Goal: Information Seeking & Learning: Learn about a topic

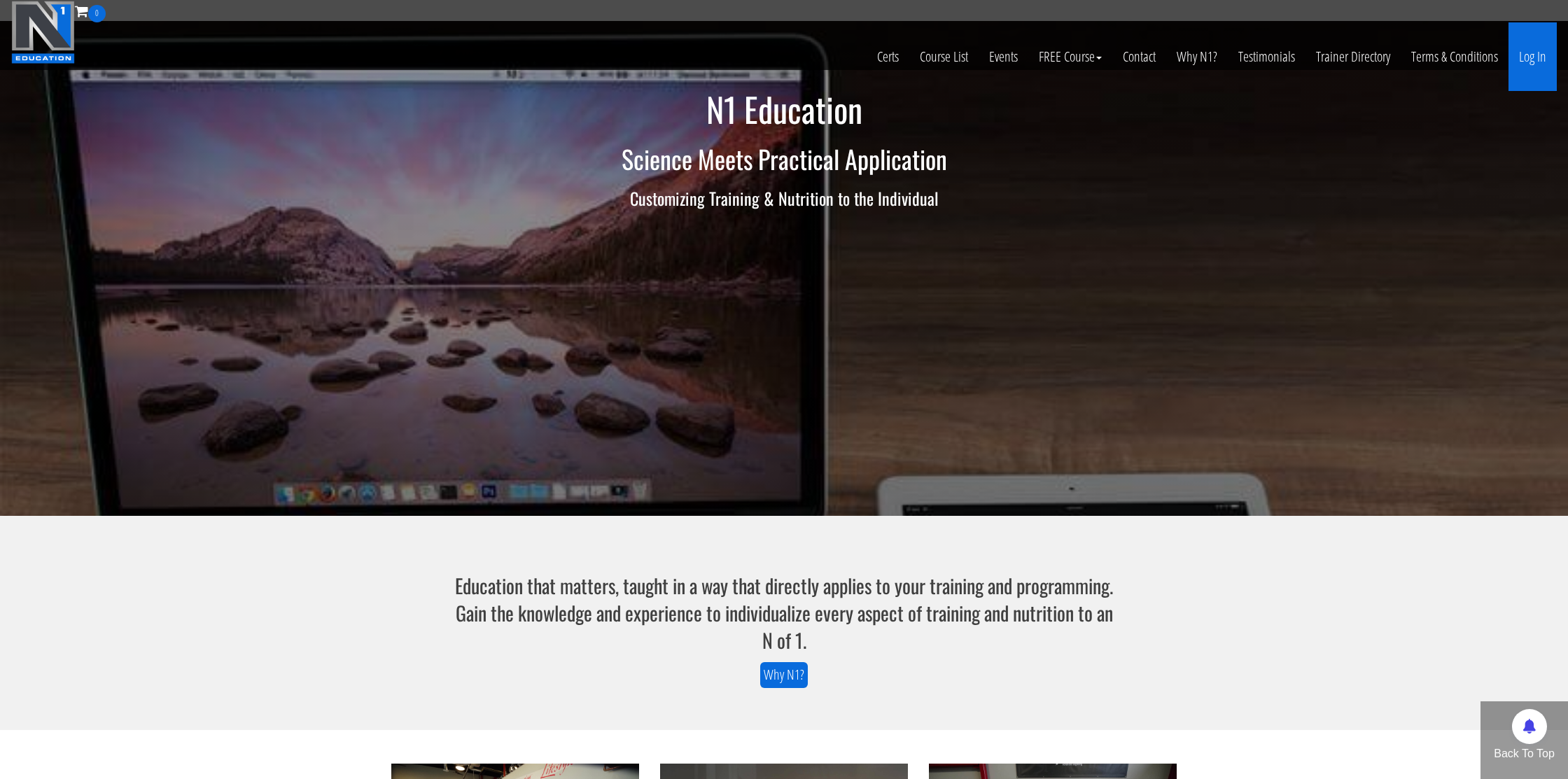
click at [1537, 63] on link "Log In" at bounding box center [1532, 56] width 48 height 69
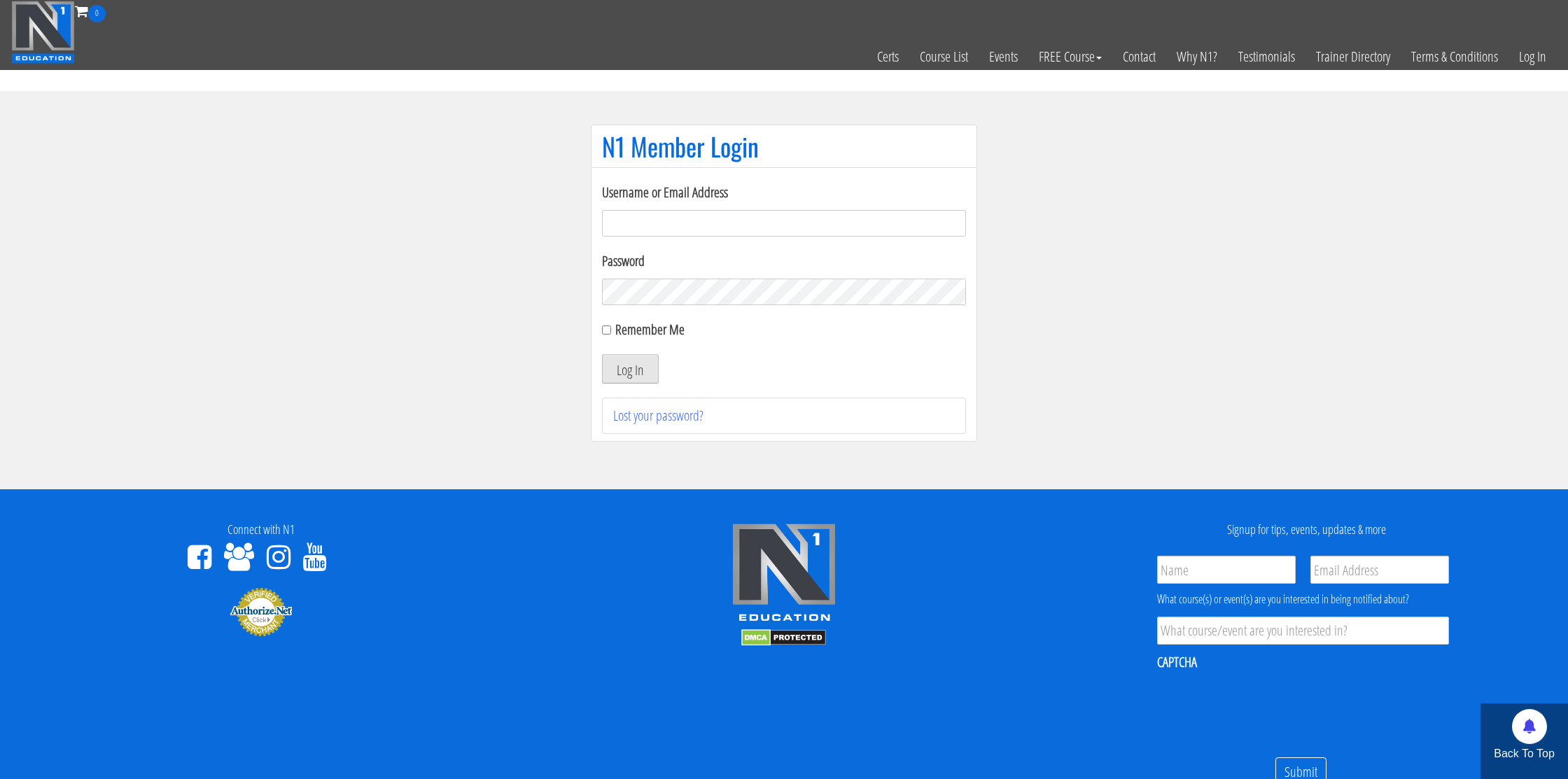
type input "nmotohashi1101@gmail.com"
click at [620, 378] on button "Log In" at bounding box center [630, 369] width 57 height 30
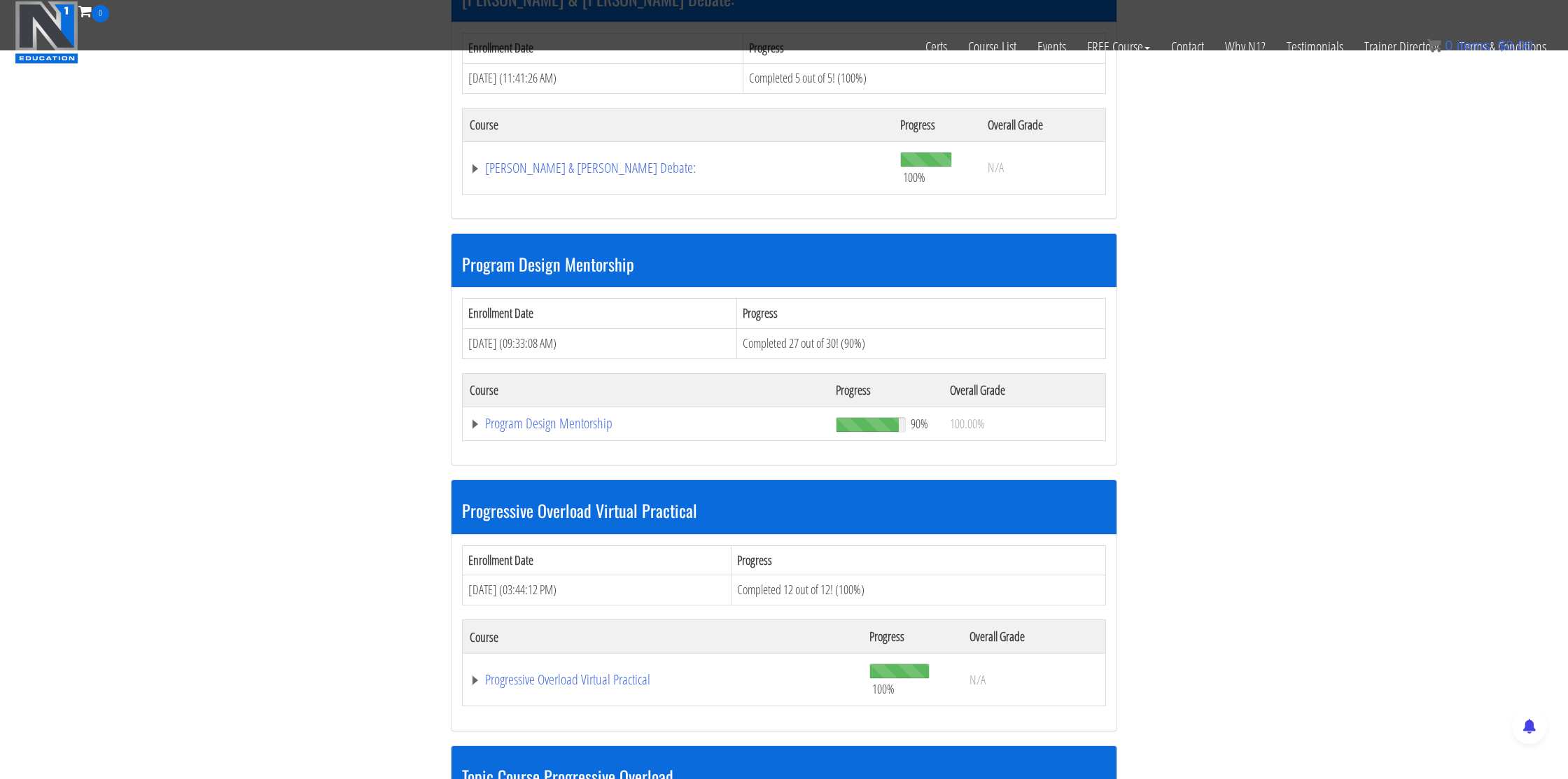
scroll to position [1322, 0]
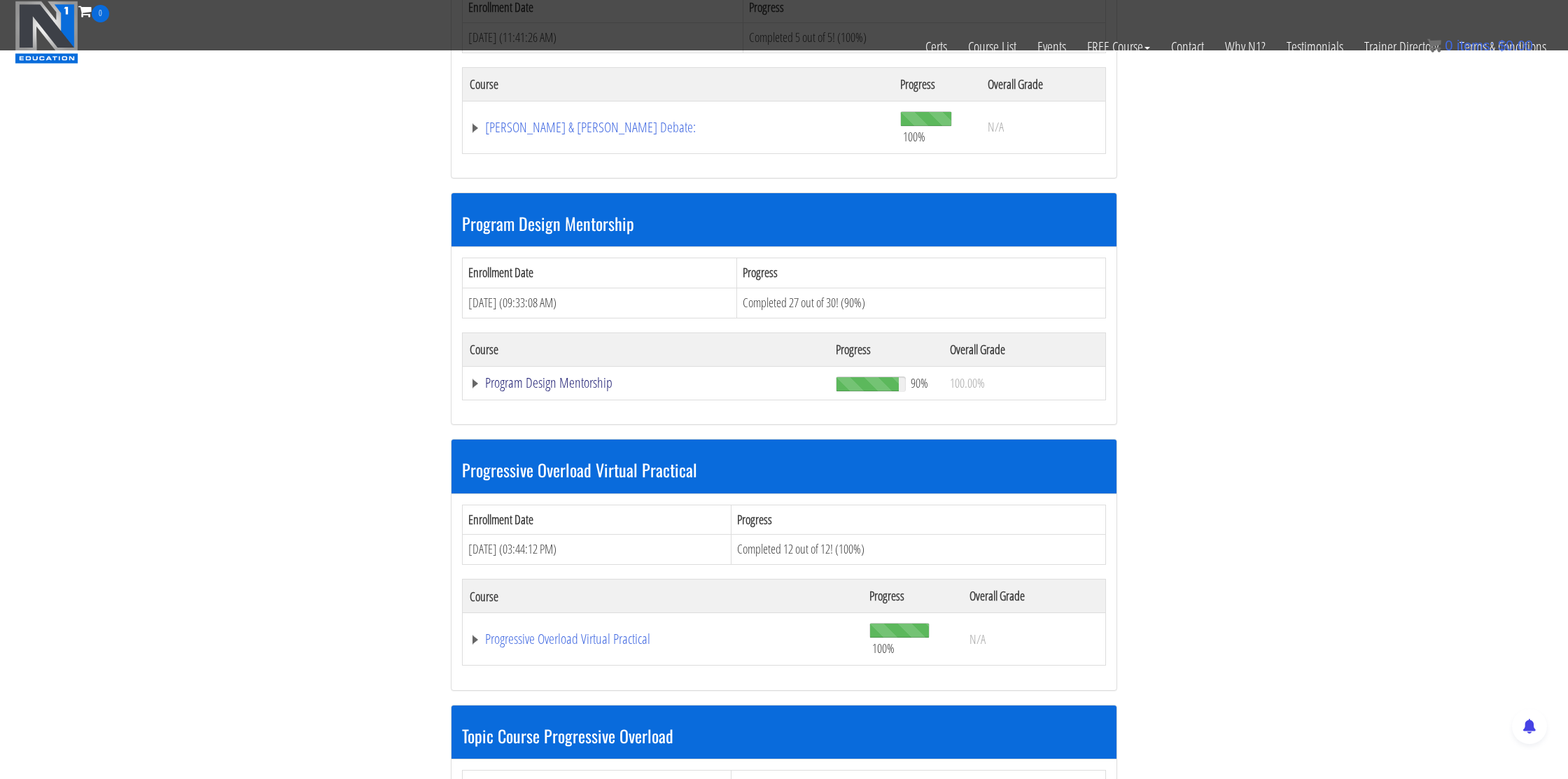
click at [577, 384] on link "Program Design Mentorship" at bounding box center [646, 382] width 352 height 14
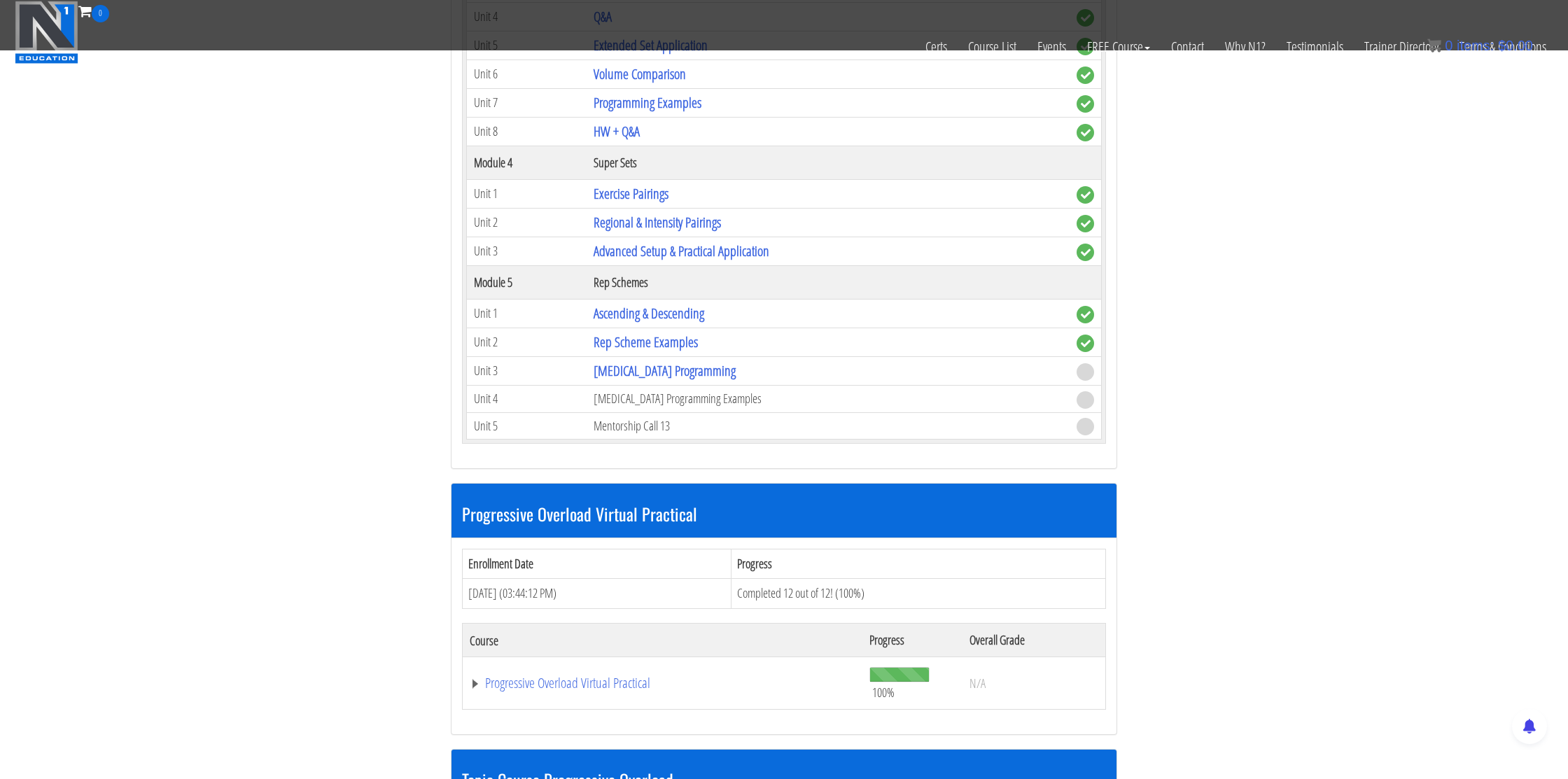
scroll to position [2359, 0]
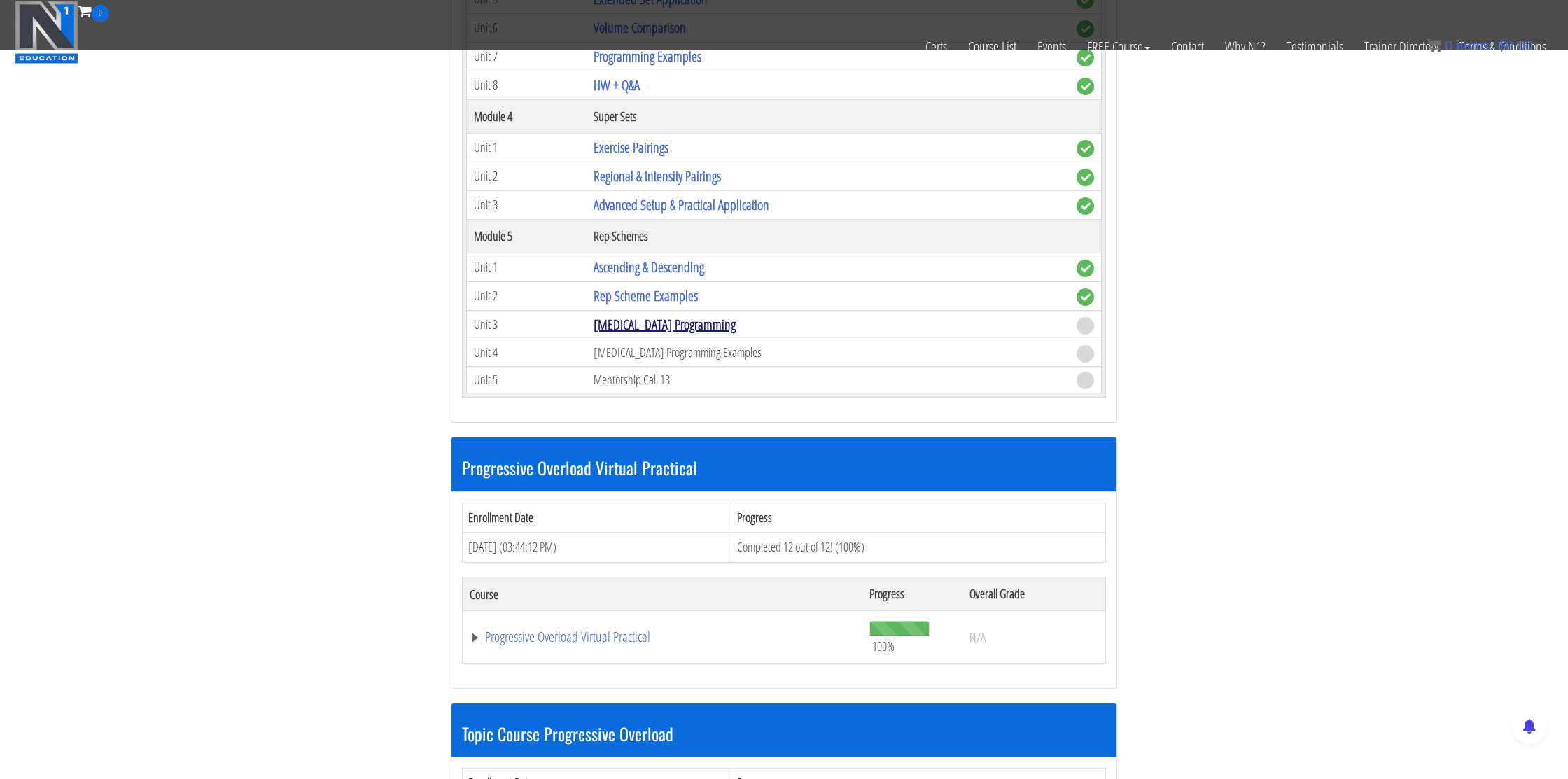
click at [646, 330] on link "[MEDICAL_DATA] Programming" at bounding box center [665, 324] width 142 height 19
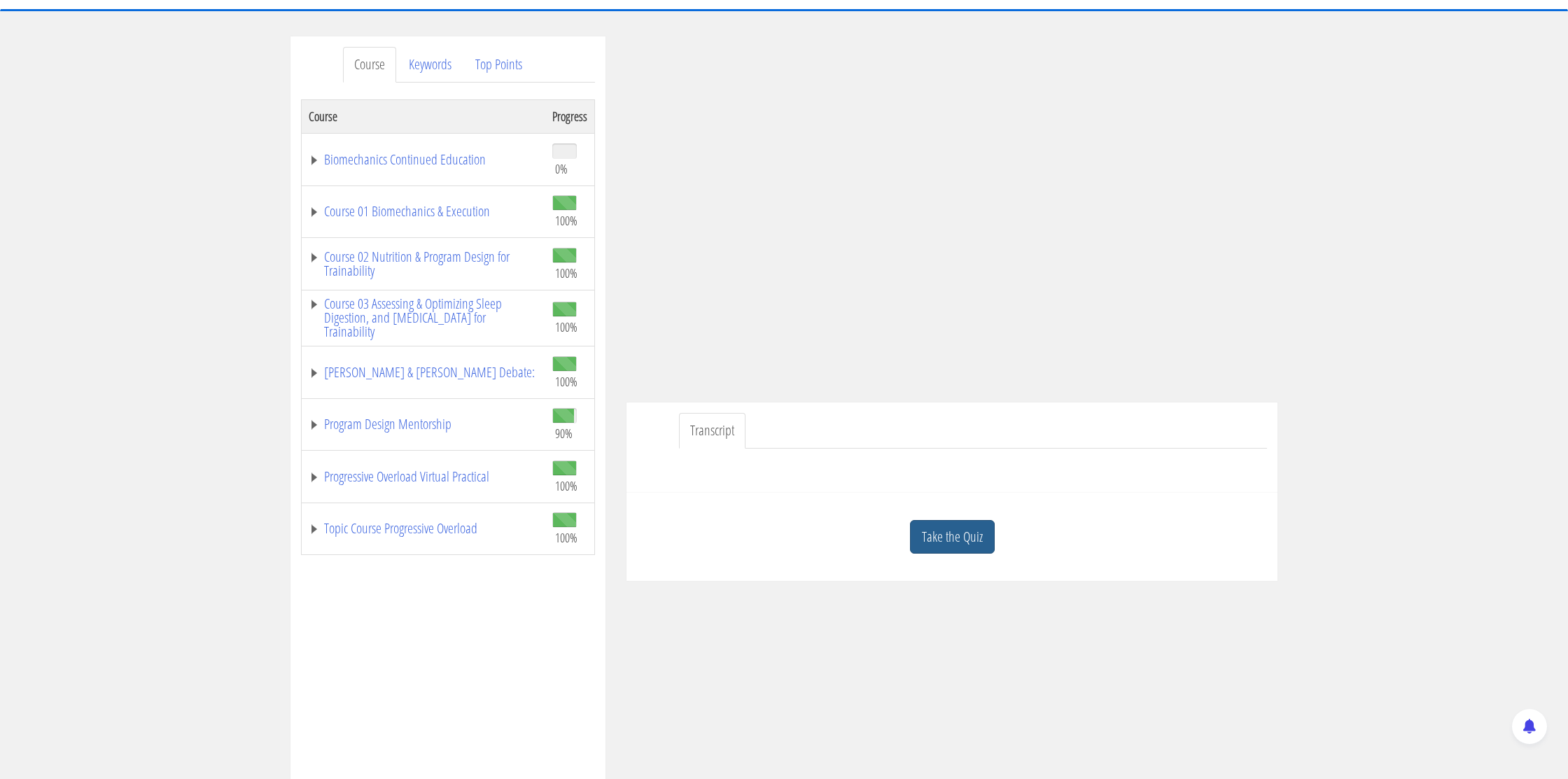
click at [945, 529] on link "Take the Quiz" at bounding box center [952, 537] width 84 height 35
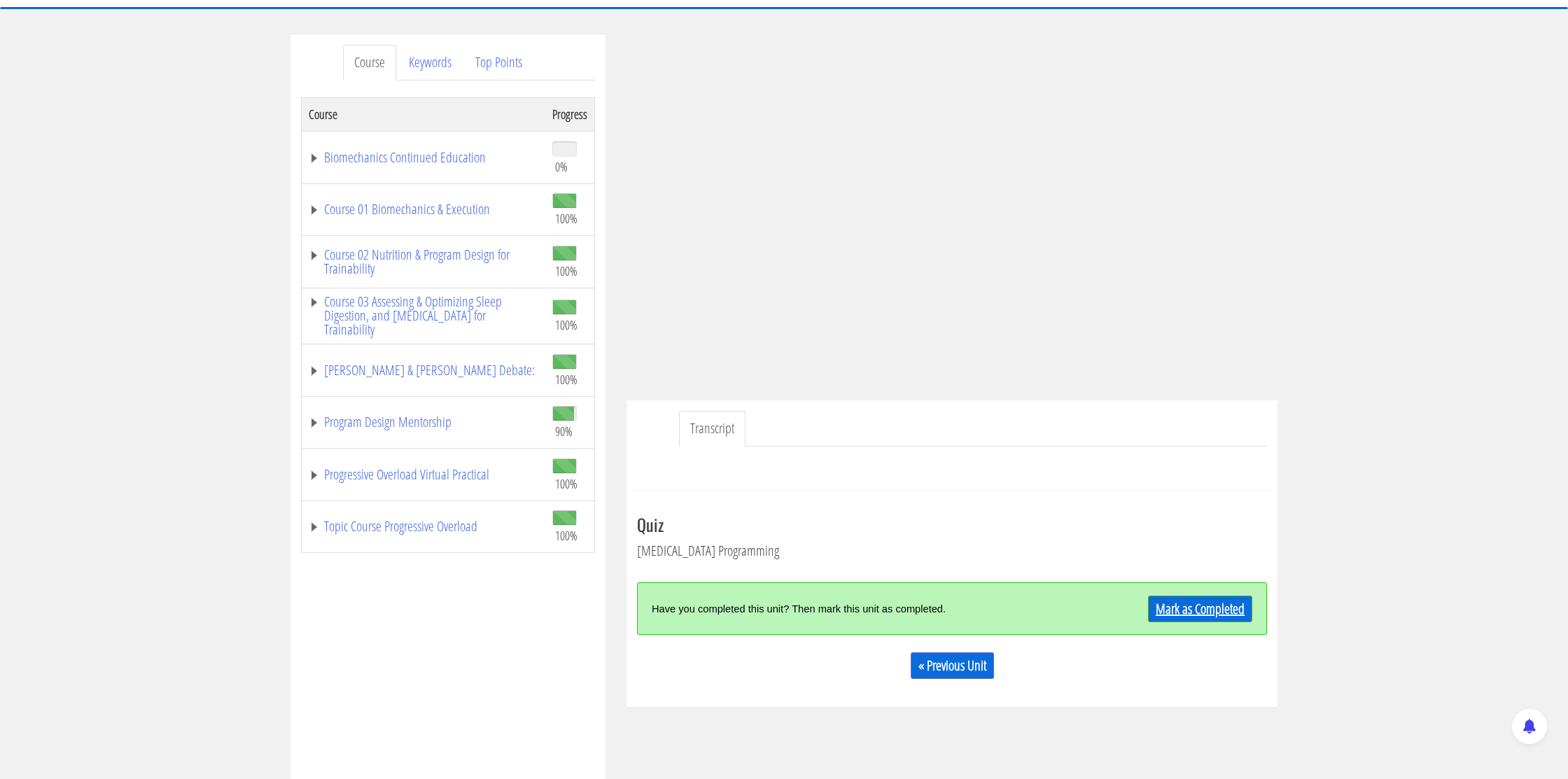
click at [1180, 606] on link "Mark as Completed" at bounding box center [1200, 608] width 105 height 27
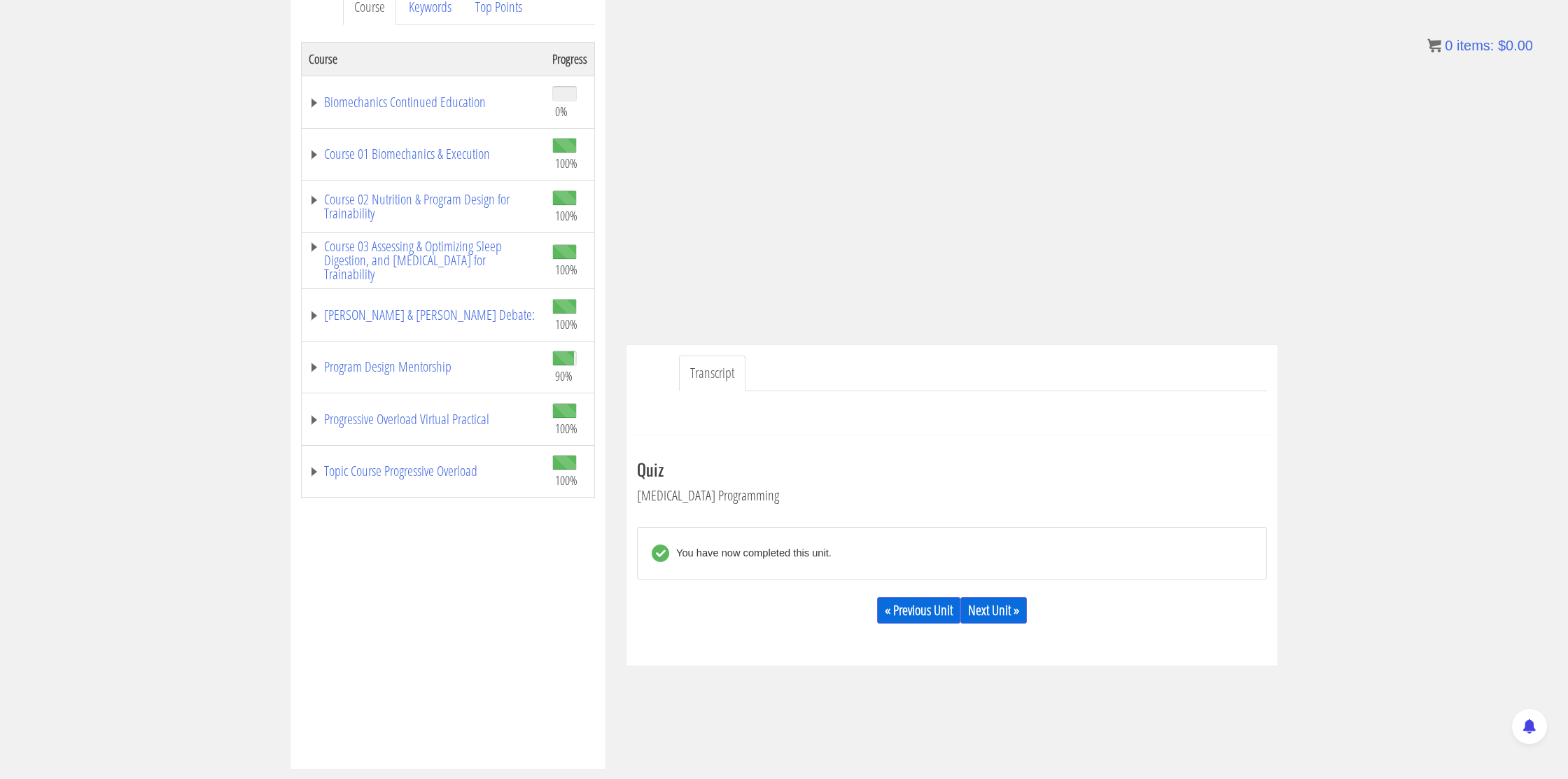
scroll to position [219, 0]
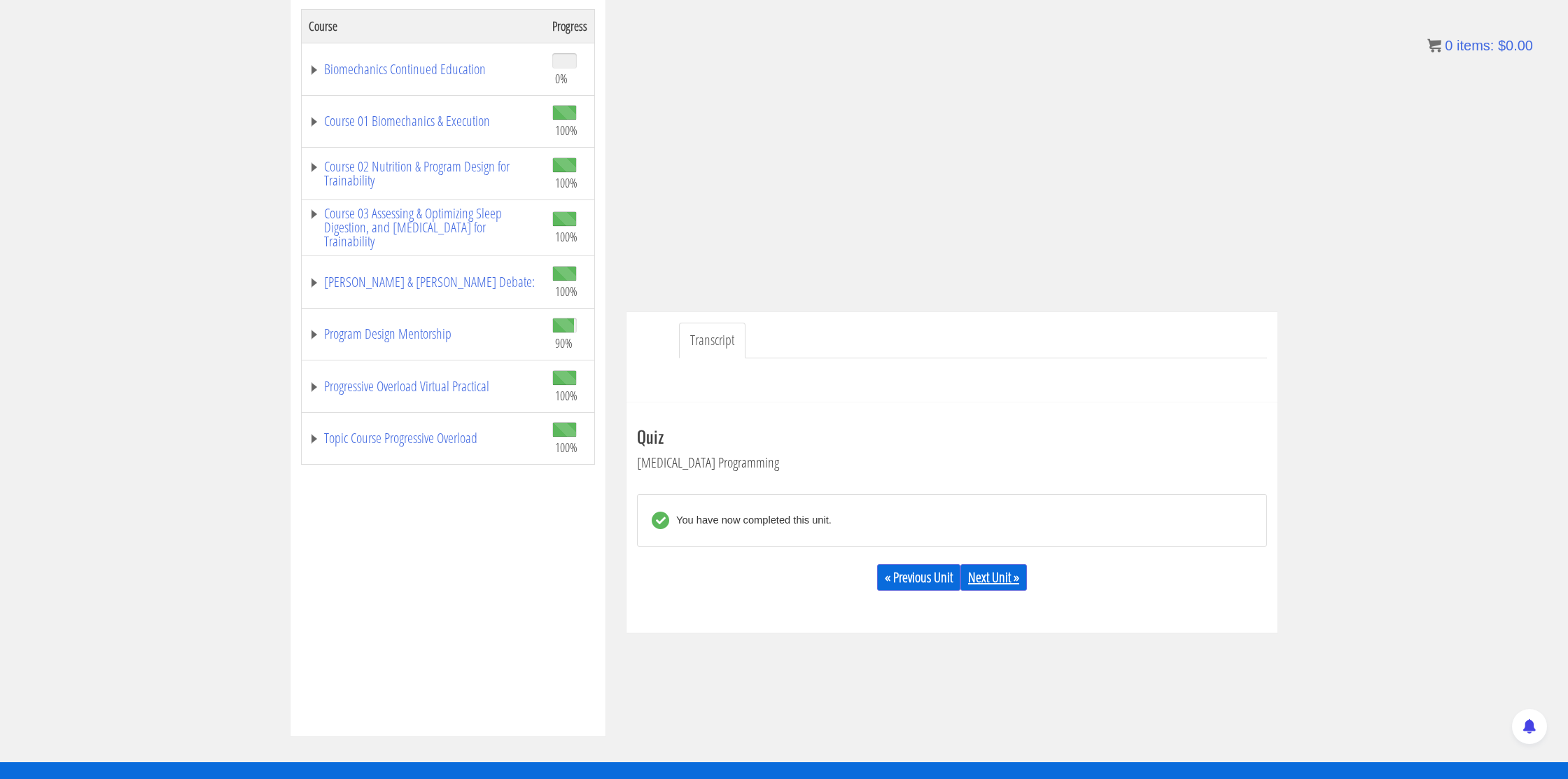
click at [1005, 576] on link "Next Unit »" at bounding box center [994, 577] width 66 height 27
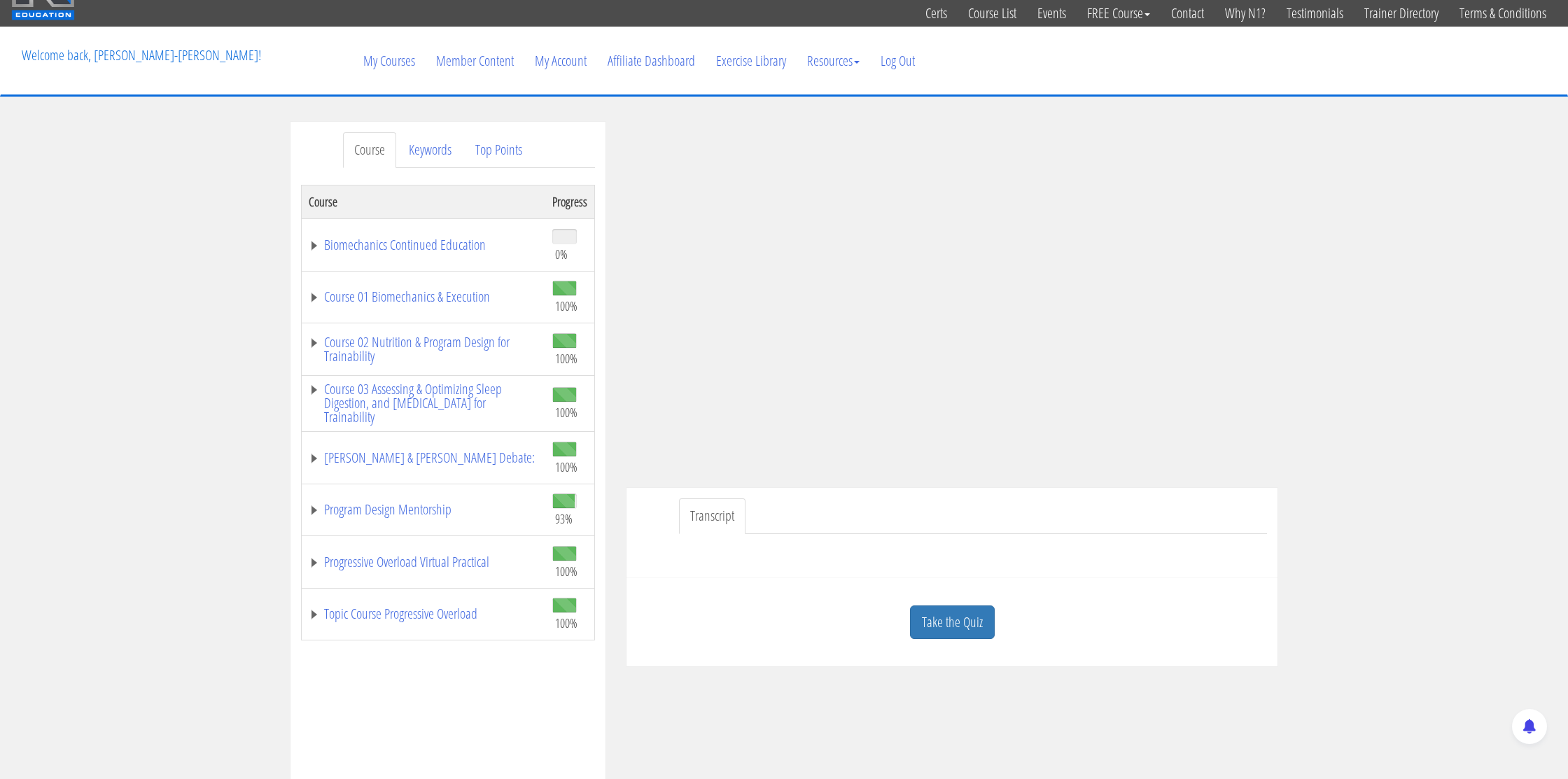
scroll to position [128, 0]
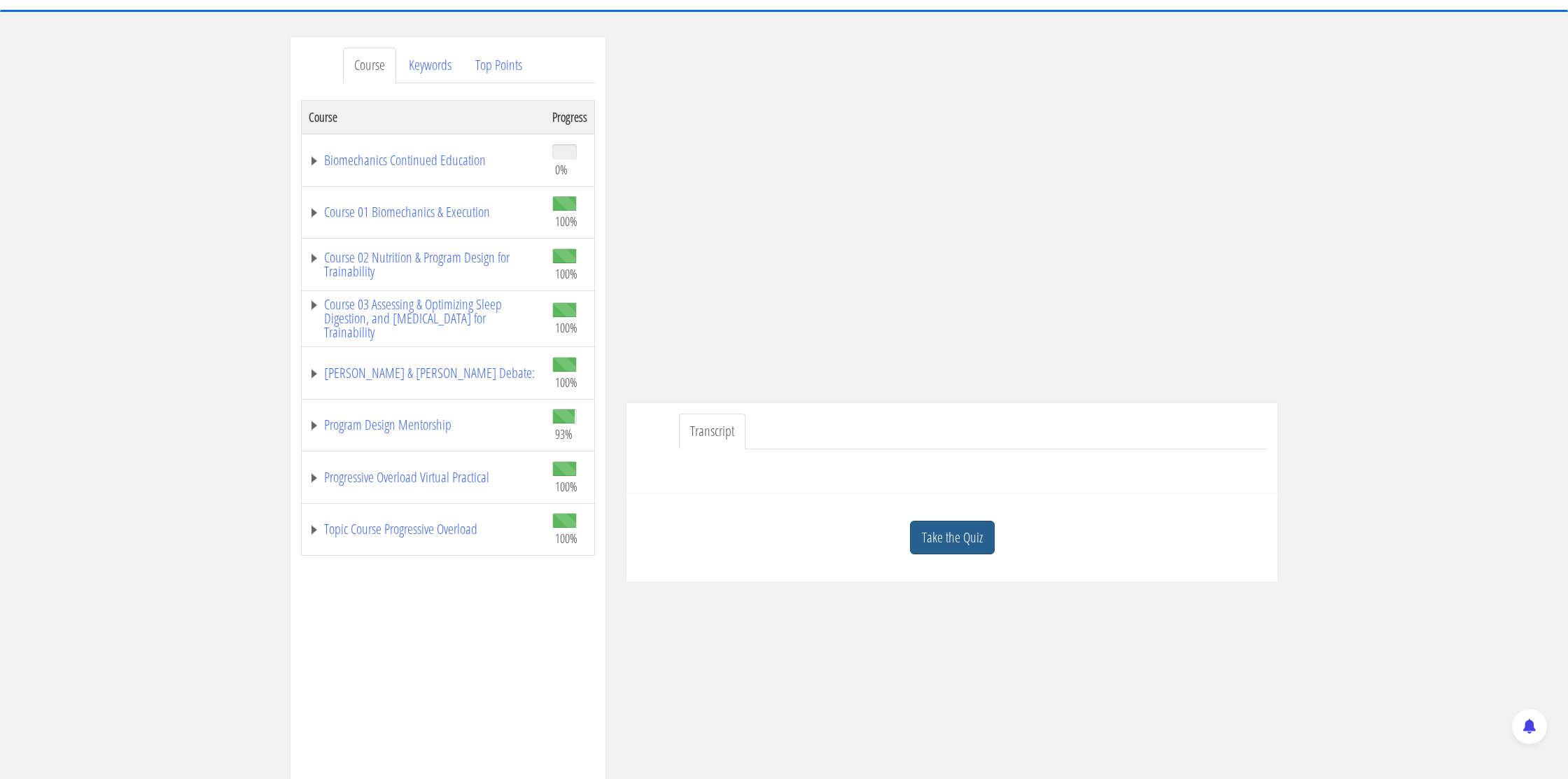
click at [970, 543] on link "Take the Quiz" at bounding box center [952, 538] width 84 height 35
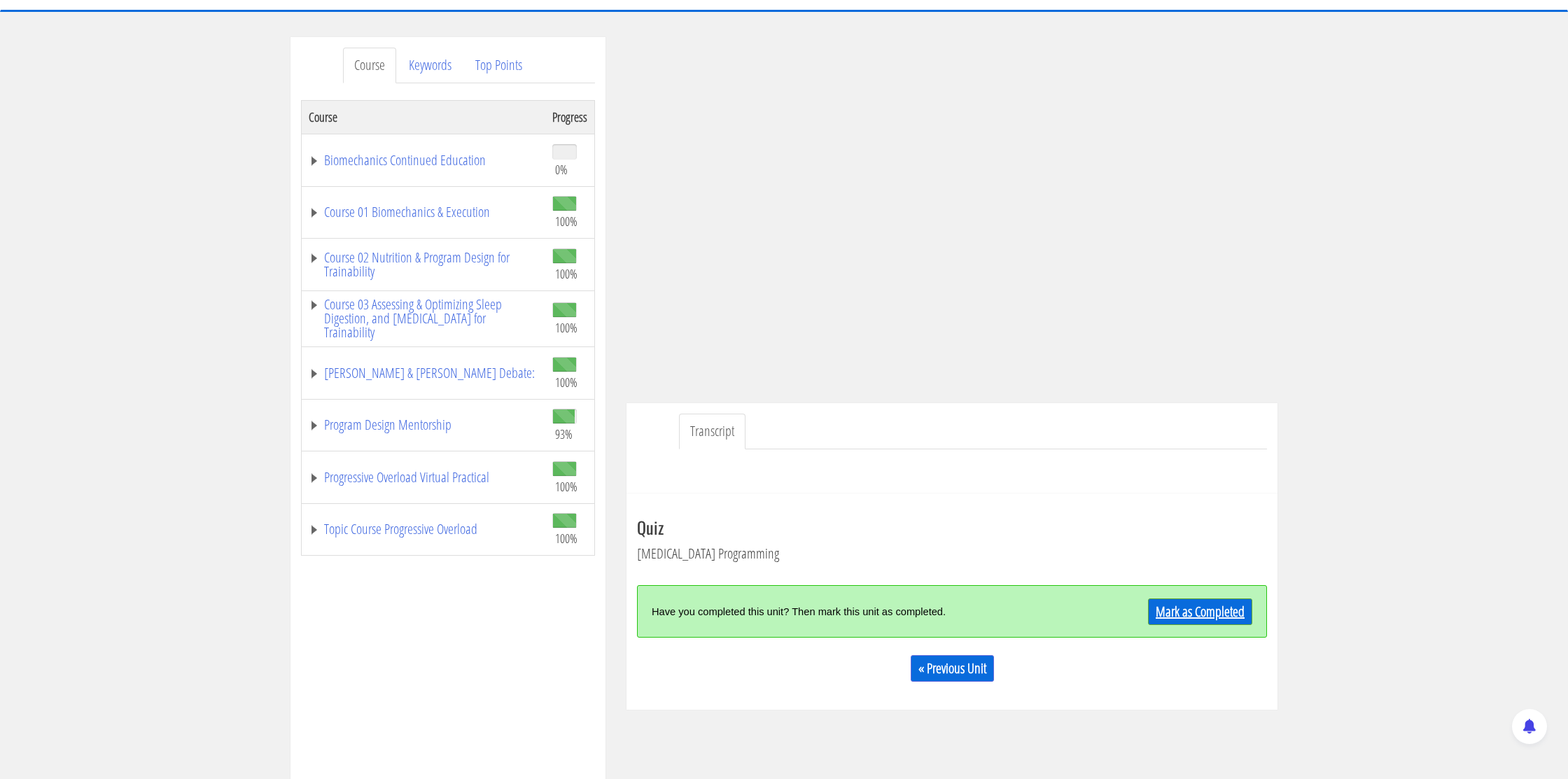
click at [1166, 609] on link "Mark as Completed" at bounding box center [1200, 611] width 105 height 27
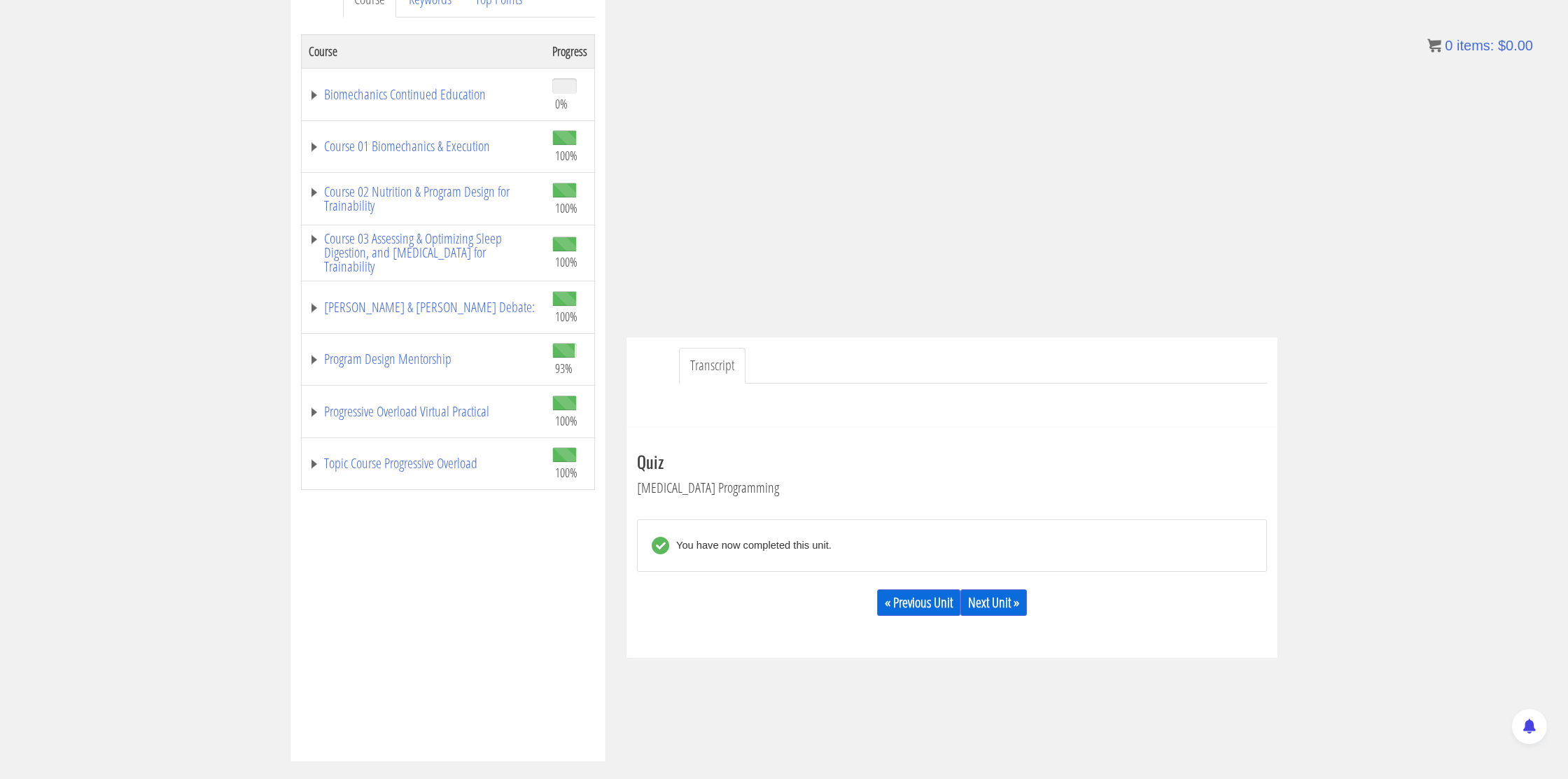
scroll to position [197, 0]
click at [978, 595] on link "Next Unit »" at bounding box center [994, 599] width 66 height 27
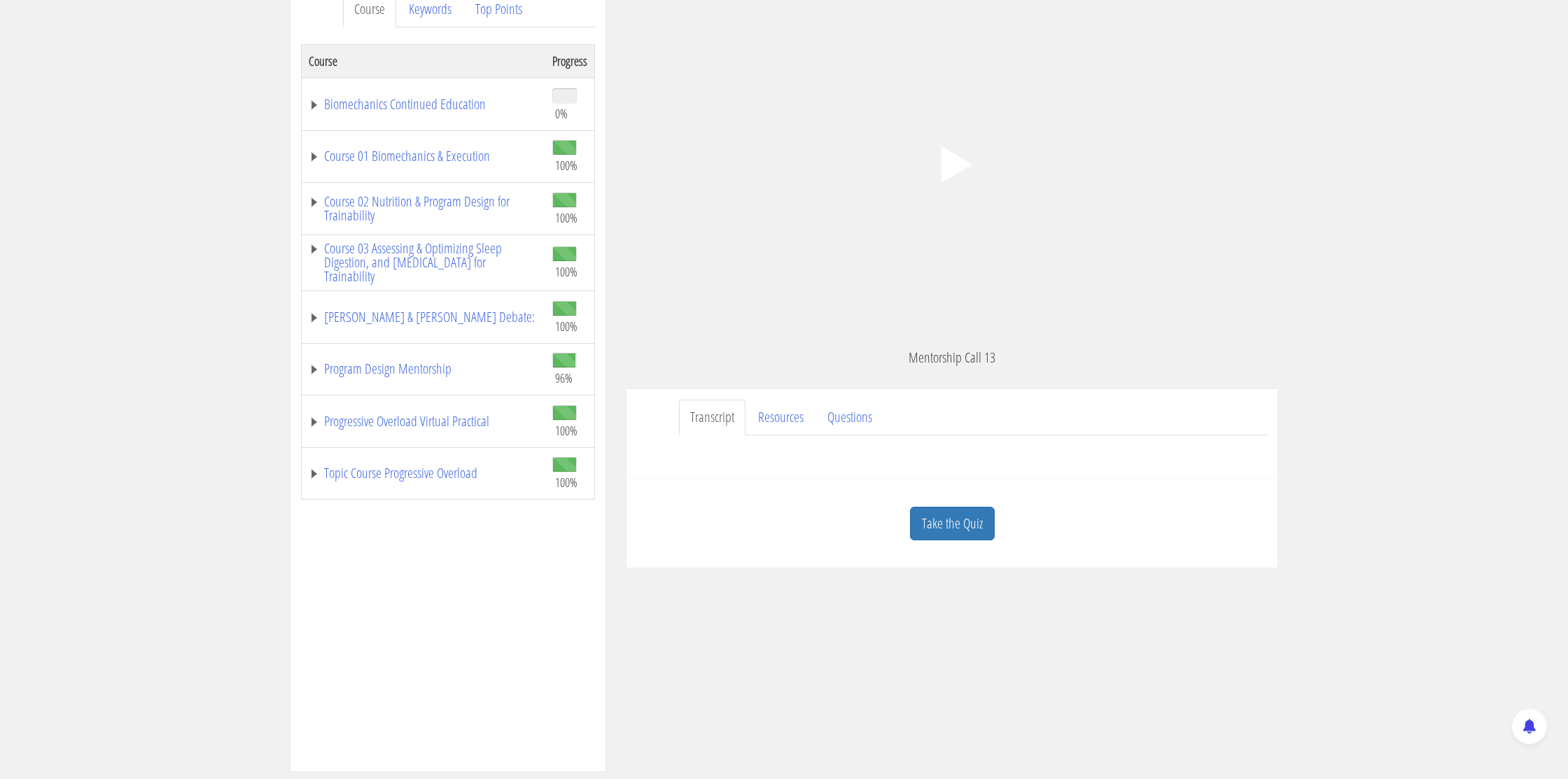
scroll to position [193, 0]
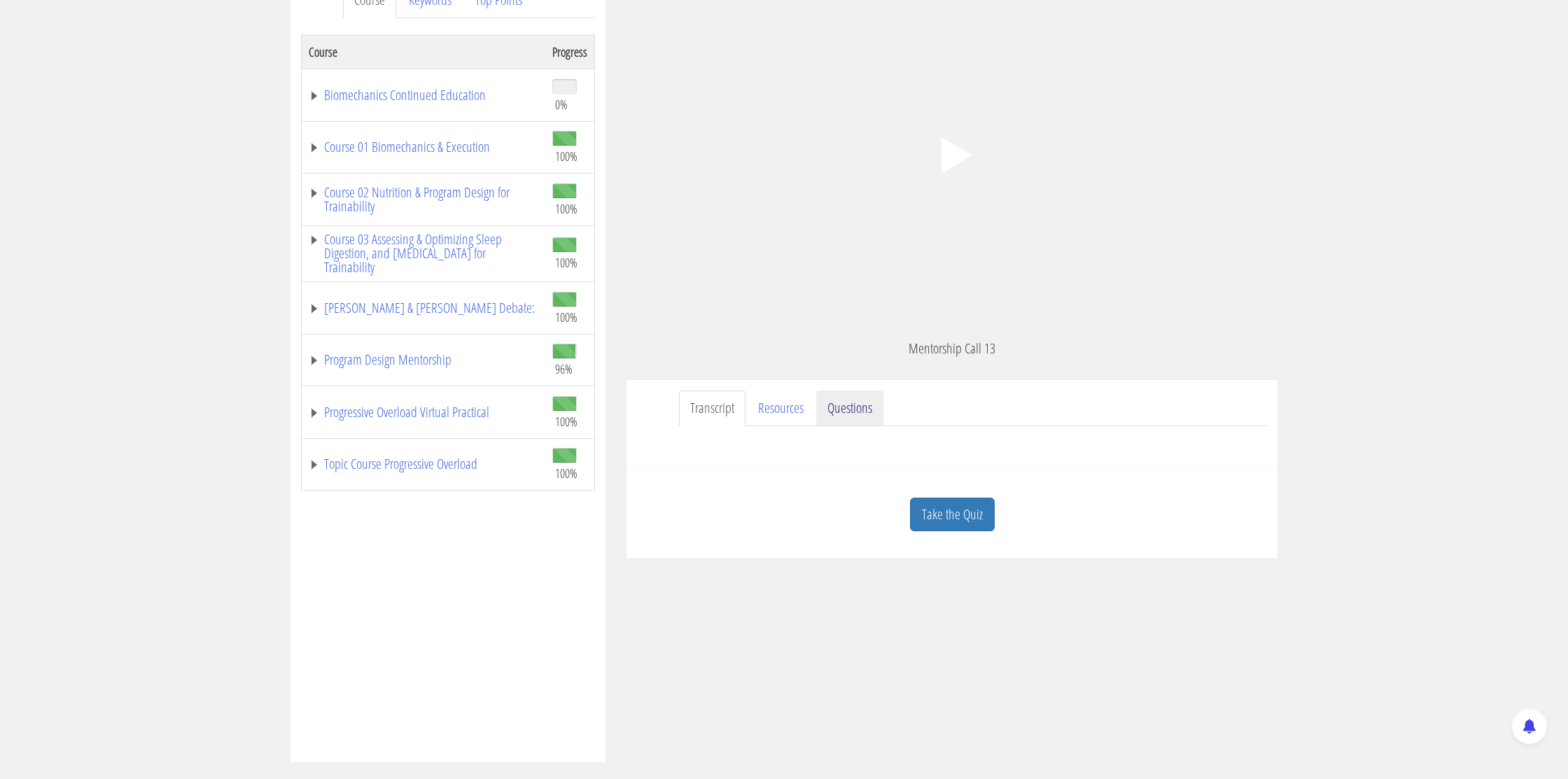
click at [846, 416] on link "Questions" at bounding box center [849, 408] width 67 height 35
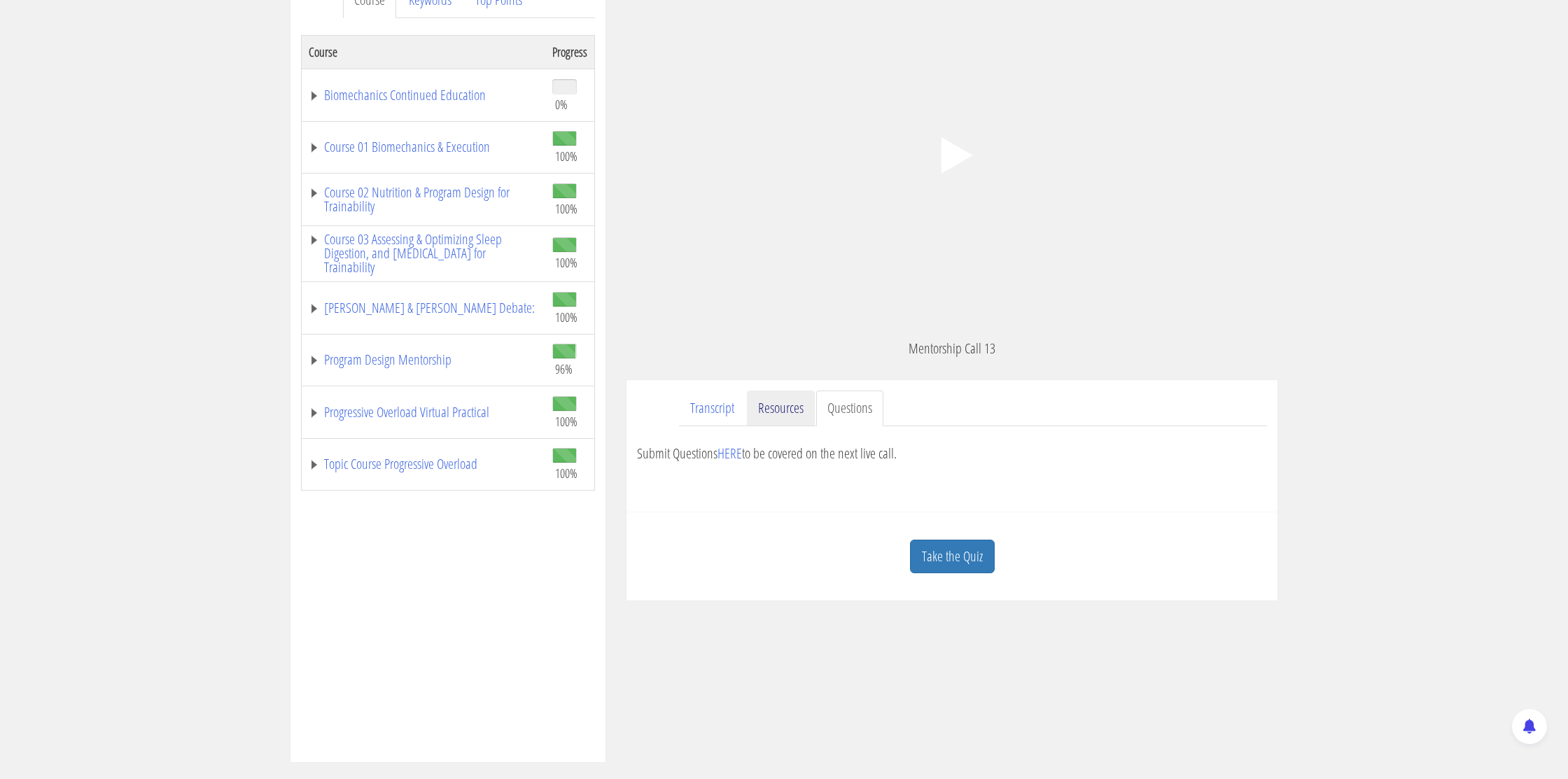
click at [785, 410] on link "Resources" at bounding box center [781, 408] width 68 height 35
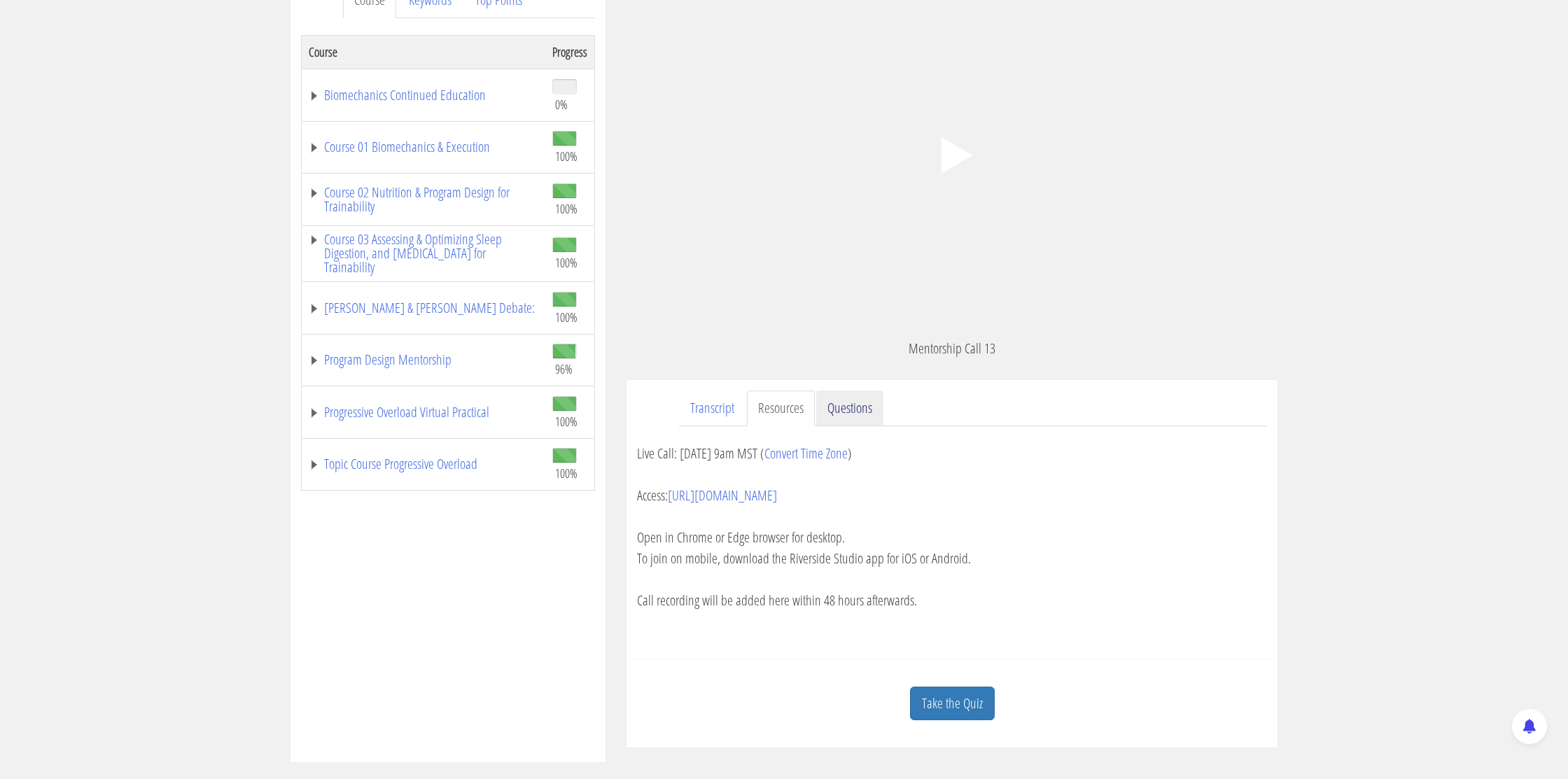
click at [830, 410] on link "Questions" at bounding box center [849, 408] width 67 height 35
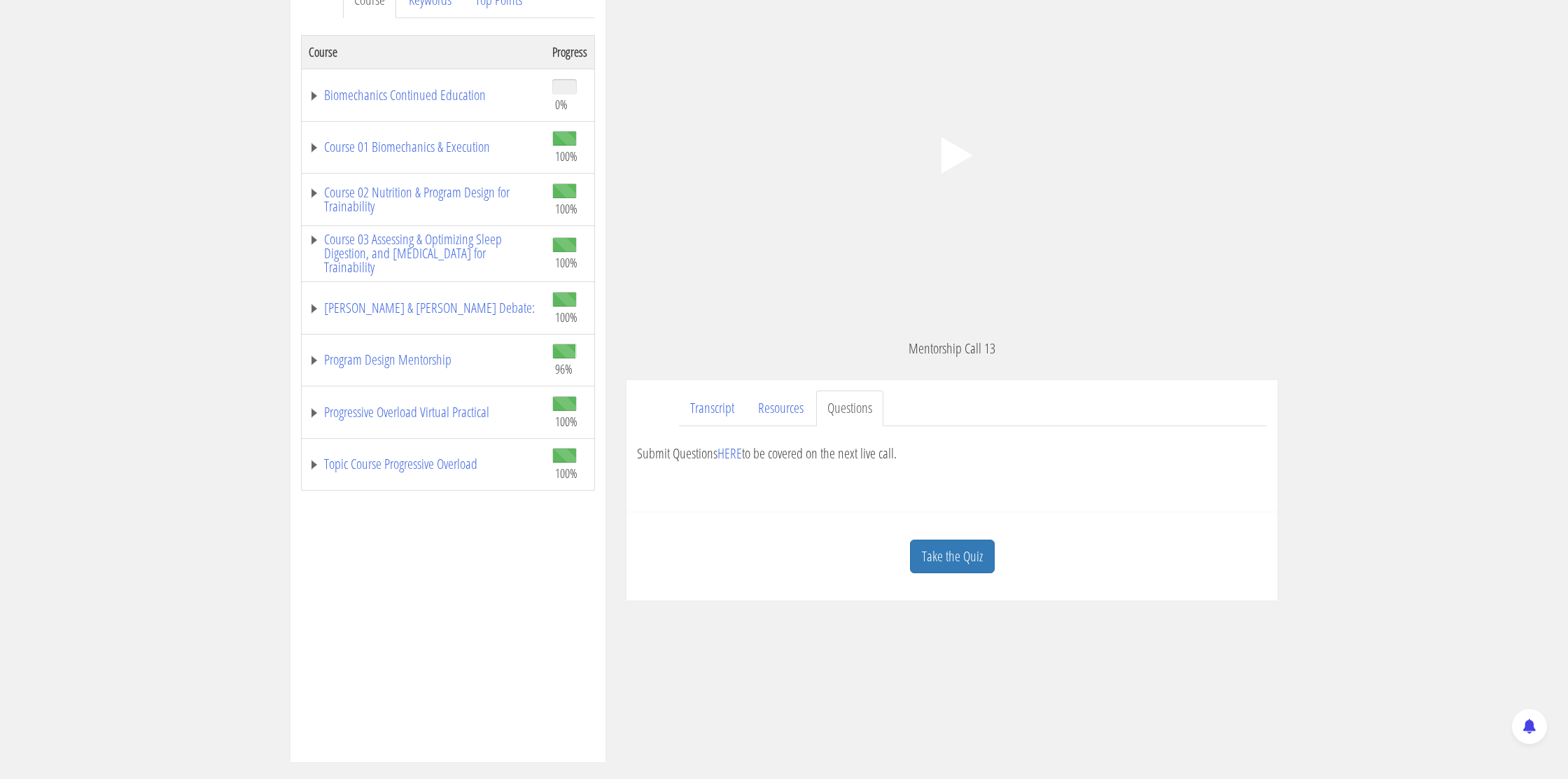
click at [931, 564] on link "Take the Quiz" at bounding box center [952, 557] width 84 height 35
